Goal: Information Seeking & Learning: Learn about a topic

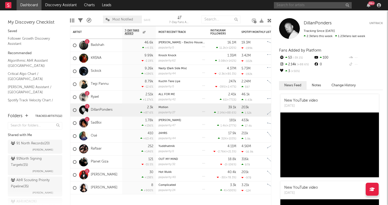
click at [299, 6] on input "text" at bounding box center [313, 5] width 78 height 6
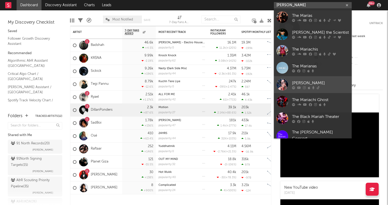
type input "[PERSON_NAME]"
click at [299, 85] on div "[PERSON_NAME]" at bounding box center [320, 83] width 57 height 6
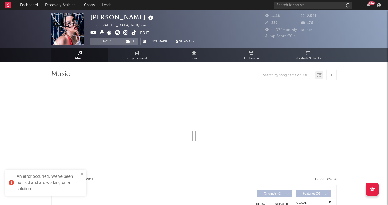
select select "6m"
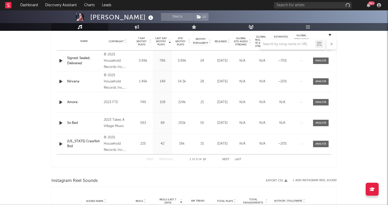
scroll to position [206, 0]
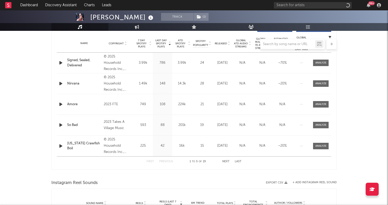
click at [292, 135] on div "Name So Bad Copyright 2023 Takes A Village Music Label Takes A Village Music Al…" at bounding box center [194, 125] width 274 height 20
click at [293, 135] on div "Name So Bad Copyright 2023 Takes A Village Music Label Takes A Village Music Al…" at bounding box center [194, 125] width 274 height 20
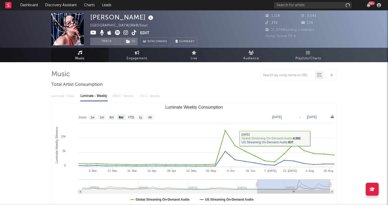
scroll to position [0, 0]
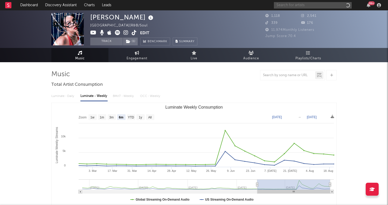
click at [288, 8] on input "text" at bounding box center [313, 5] width 78 height 6
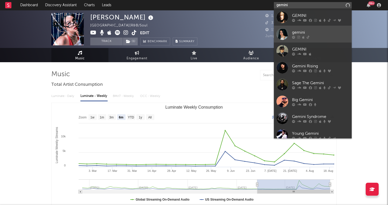
type input "gemini"
click at [294, 32] on div "gemini" at bounding box center [320, 32] width 57 height 6
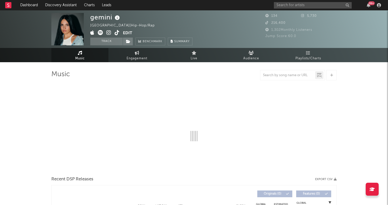
select select "1w"
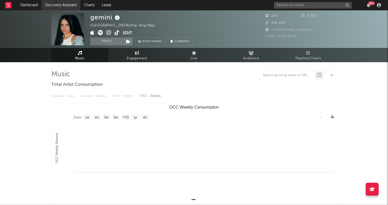
click at [50, 3] on link "Discovery Assistant" at bounding box center [60, 5] width 39 height 10
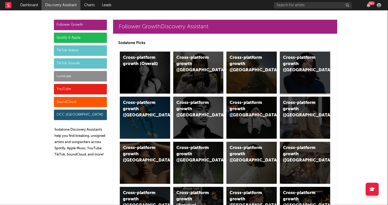
click at [307, 73] on div "Cross-platform growth ([GEOGRAPHIC_DATA])" at bounding box center [305, 73] width 50 height 42
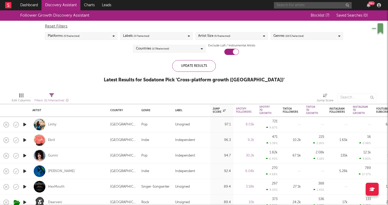
click at [302, 4] on input "text" at bounding box center [313, 5] width 78 height 6
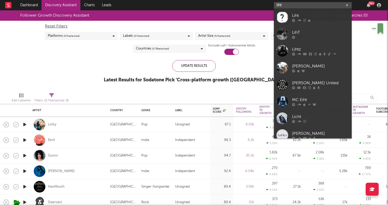
type input "list"
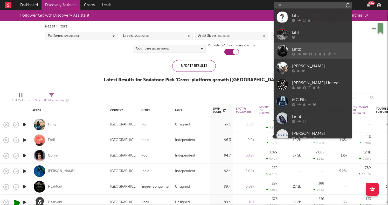
drag, startPoint x: 302, startPoint y: 4, endPoint x: 298, endPoint y: 50, distance: 46.0
click at [298, 50] on div "Lihtz" at bounding box center [320, 49] width 57 height 6
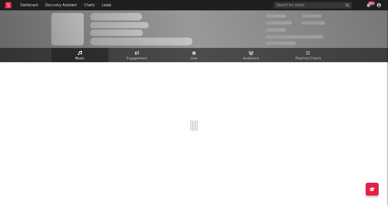
select select "6m"
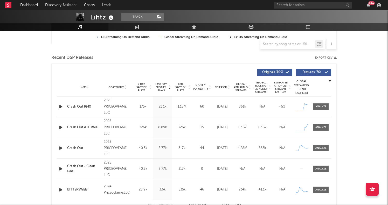
scroll to position [185, 0]
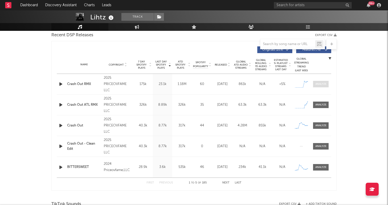
click at [326, 86] on div at bounding box center [320, 84] width 11 height 4
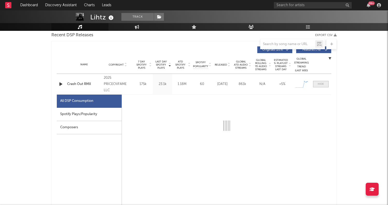
select select "1w"
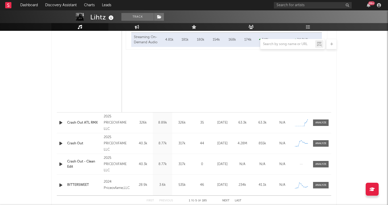
scroll to position [414, 0]
click at [318, 121] on div at bounding box center [320, 123] width 11 height 4
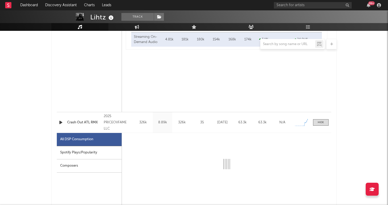
select select "1w"
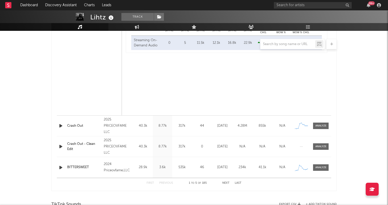
scroll to position [680, 0]
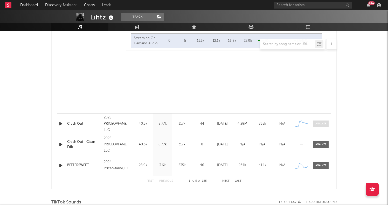
click at [319, 123] on div at bounding box center [320, 124] width 11 height 4
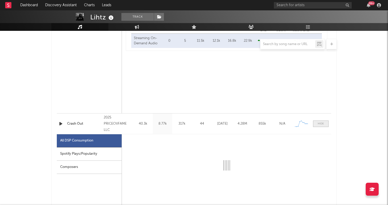
select select "1w"
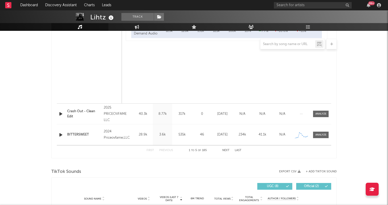
scroll to position [959, 0]
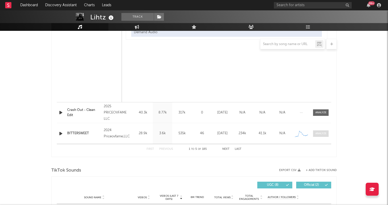
click at [321, 132] on div at bounding box center [320, 134] width 11 height 4
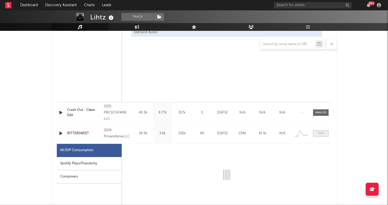
scroll to position [1038, 0]
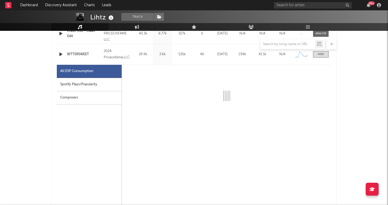
select select "1w"
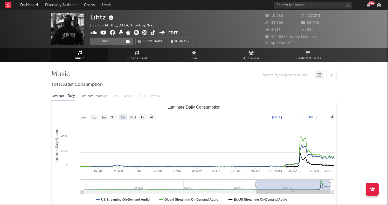
scroll to position [0, 0]
click at [299, 6] on input "text" at bounding box center [313, 5] width 78 height 6
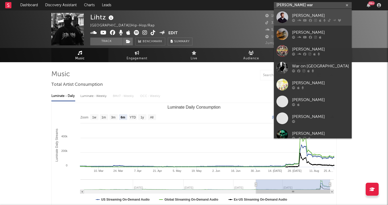
type input "[PERSON_NAME] war"
click at [303, 16] on div "[PERSON_NAME]" at bounding box center [320, 15] width 57 height 6
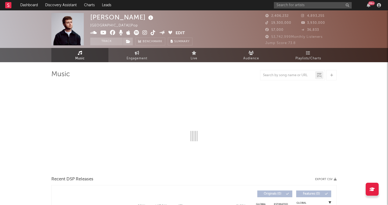
select select "6m"
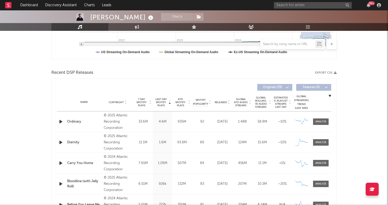
scroll to position [148, 0]
click at [319, 125] on div "Name Ordinary Copyright © 2025 Atlantic Recording Corporation Label Atlantic Re…" at bounding box center [194, 121] width 274 height 20
click at [319, 122] on div at bounding box center [320, 122] width 11 height 4
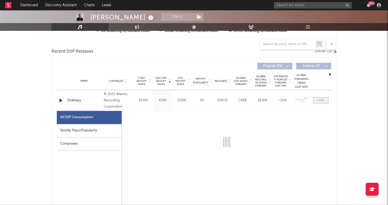
scroll to position [177, 0]
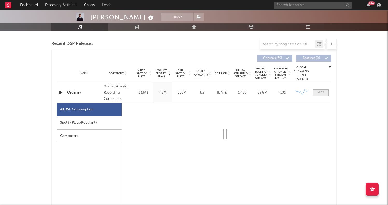
select select "6m"
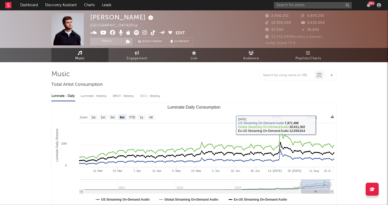
scroll to position [0, 0]
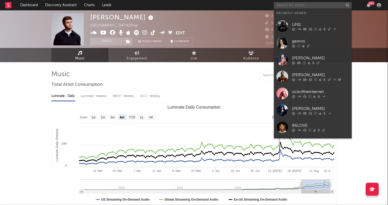
click at [308, 7] on input "text" at bounding box center [313, 5] width 78 height 6
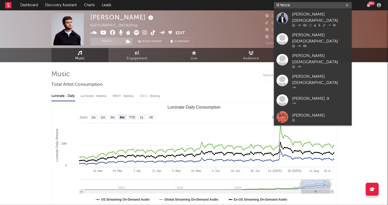
type input "lil tech"
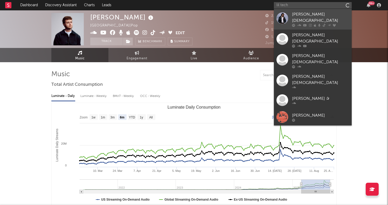
drag, startPoint x: 308, startPoint y: 7, endPoint x: 324, endPoint y: 18, distance: 19.8
click at [324, 18] on div "[PERSON_NAME][DEMOGRAPHIC_DATA]" at bounding box center [320, 17] width 57 height 12
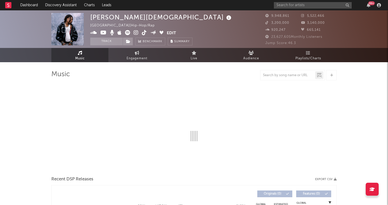
select select "6m"
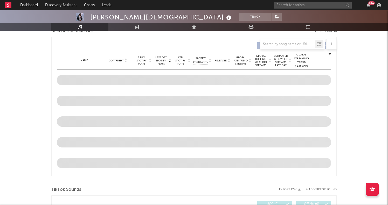
scroll to position [202, 0]
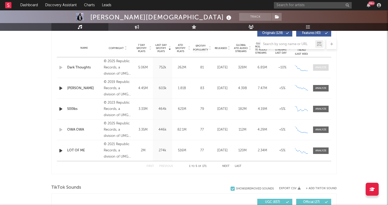
click at [324, 70] on span at bounding box center [321, 67] width 16 height 6
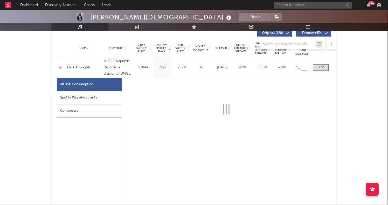
select select "1w"
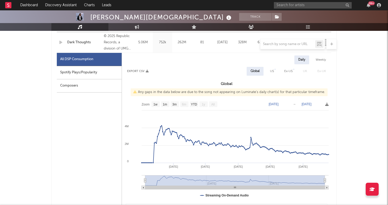
scroll to position [228, 0]
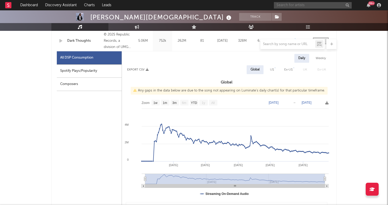
click at [283, 6] on input "text" at bounding box center [313, 5] width 78 height 6
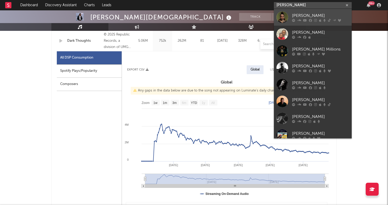
type input "[PERSON_NAME]"
click at [302, 12] on link "[PERSON_NAME]" at bounding box center [313, 17] width 78 height 17
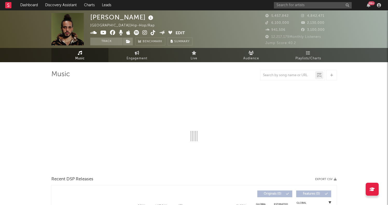
select select "6m"
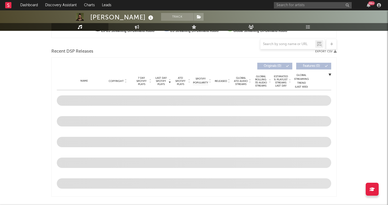
scroll to position [168, 0]
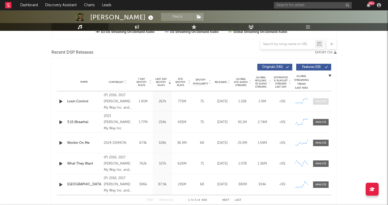
click at [316, 100] on div at bounding box center [320, 102] width 11 height 4
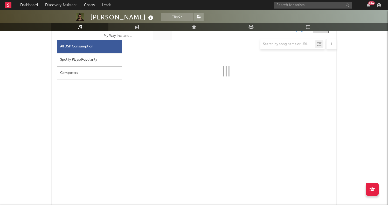
scroll to position [242, 0]
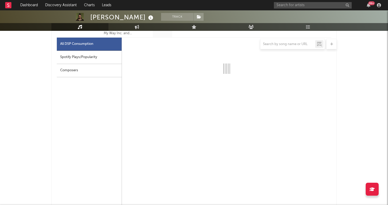
select select "6m"
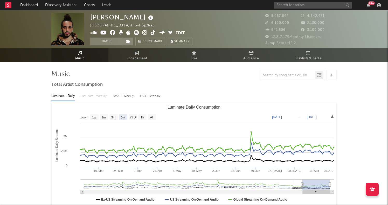
scroll to position [0, 0]
click at [294, 3] on input "text" at bounding box center [313, 5] width 78 height 6
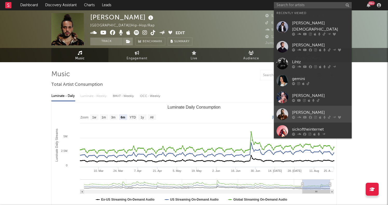
click at [310, 115] on link "[PERSON_NAME]" at bounding box center [313, 114] width 78 height 17
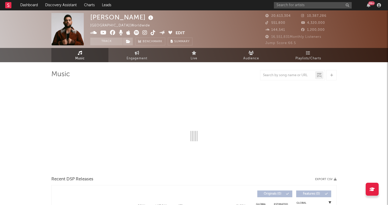
select select "6m"
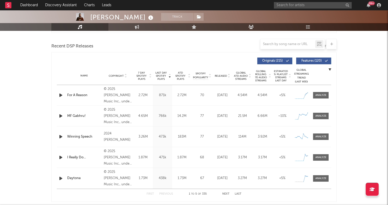
scroll to position [175, 0]
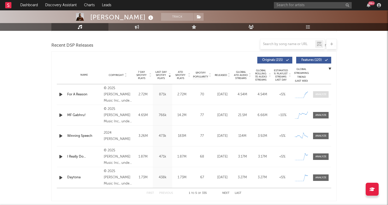
click at [326, 93] on div at bounding box center [320, 95] width 11 height 4
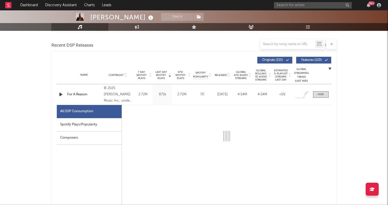
select select "1w"
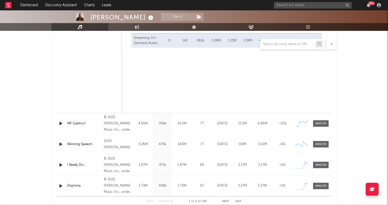
scroll to position [450, 0]
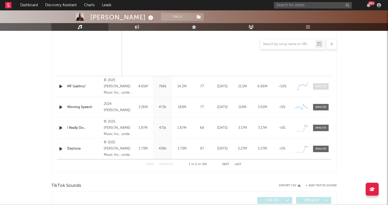
click at [316, 88] on div at bounding box center [320, 87] width 11 height 4
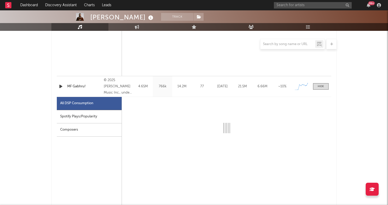
select select "1w"
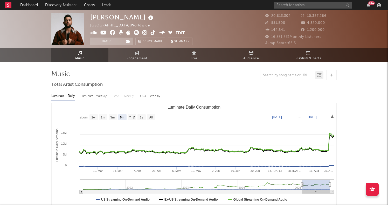
scroll to position [0, 0]
